Goal: Navigation & Orientation: Find specific page/section

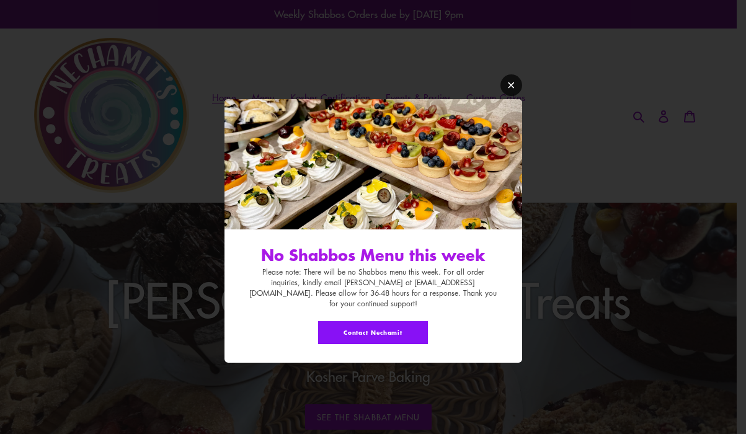
click at [513, 89] on icon "Modal window" at bounding box center [511, 85] width 9 height 9
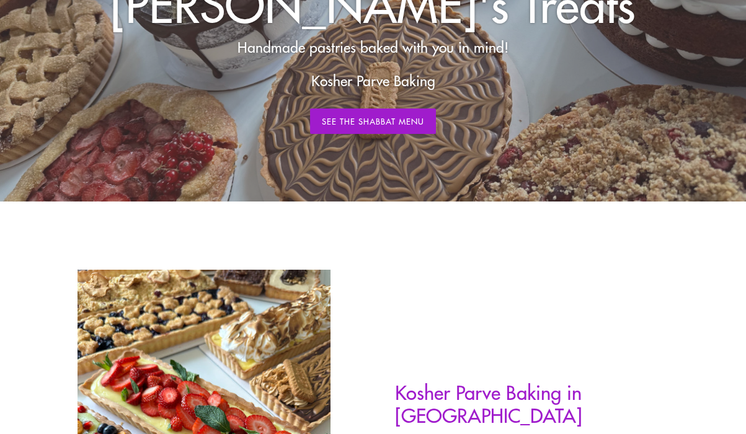
scroll to position [339, 0]
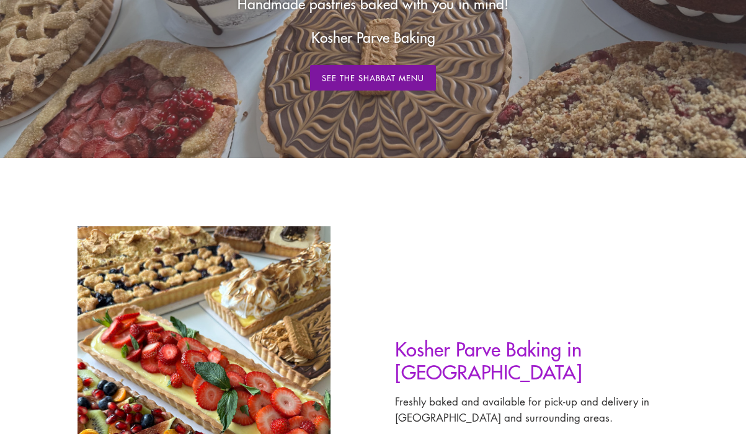
click at [371, 83] on link "See The Shabbat Menu" at bounding box center [373, 78] width 127 height 26
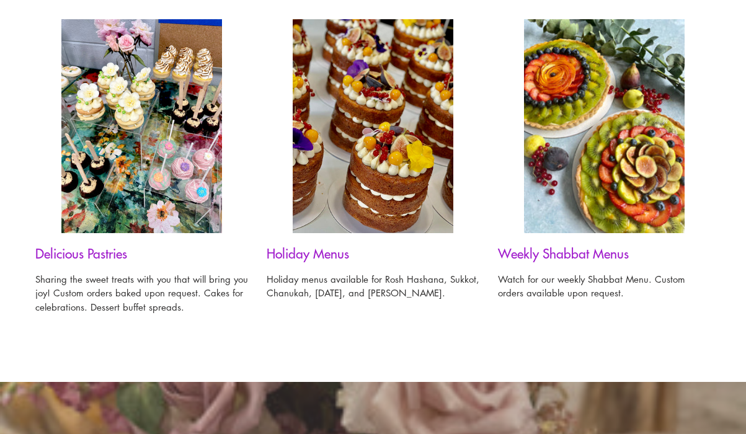
scroll to position [973, 0]
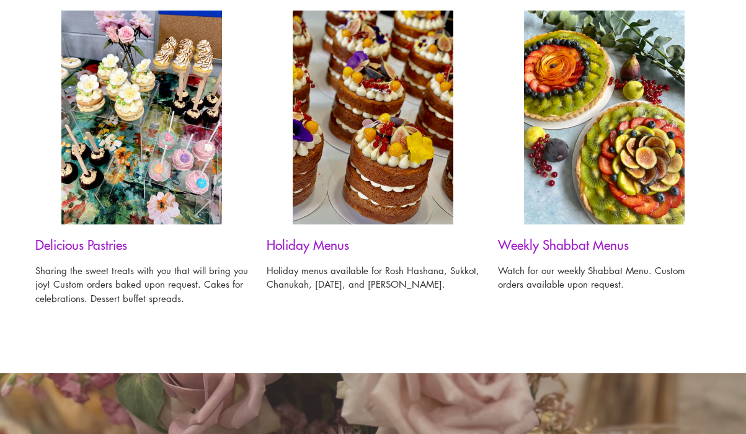
click at [341, 189] on img at bounding box center [373, 118] width 161 height 214
click at [342, 194] on img at bounding box center [373, 118] width 161 height 214
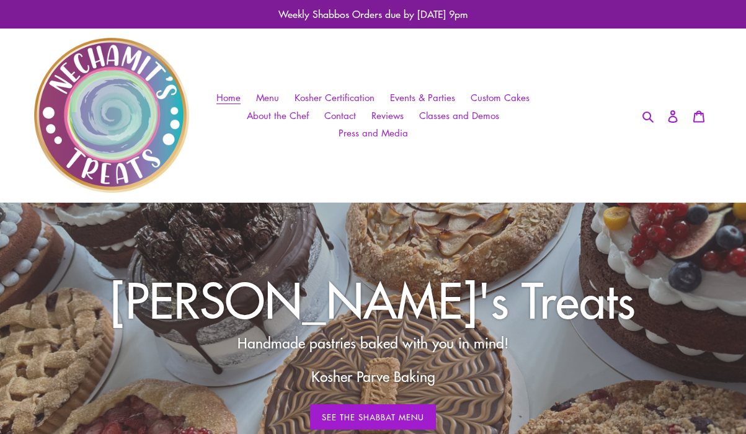
scroll to position [339, 0]
